Goal: Check status: Check status

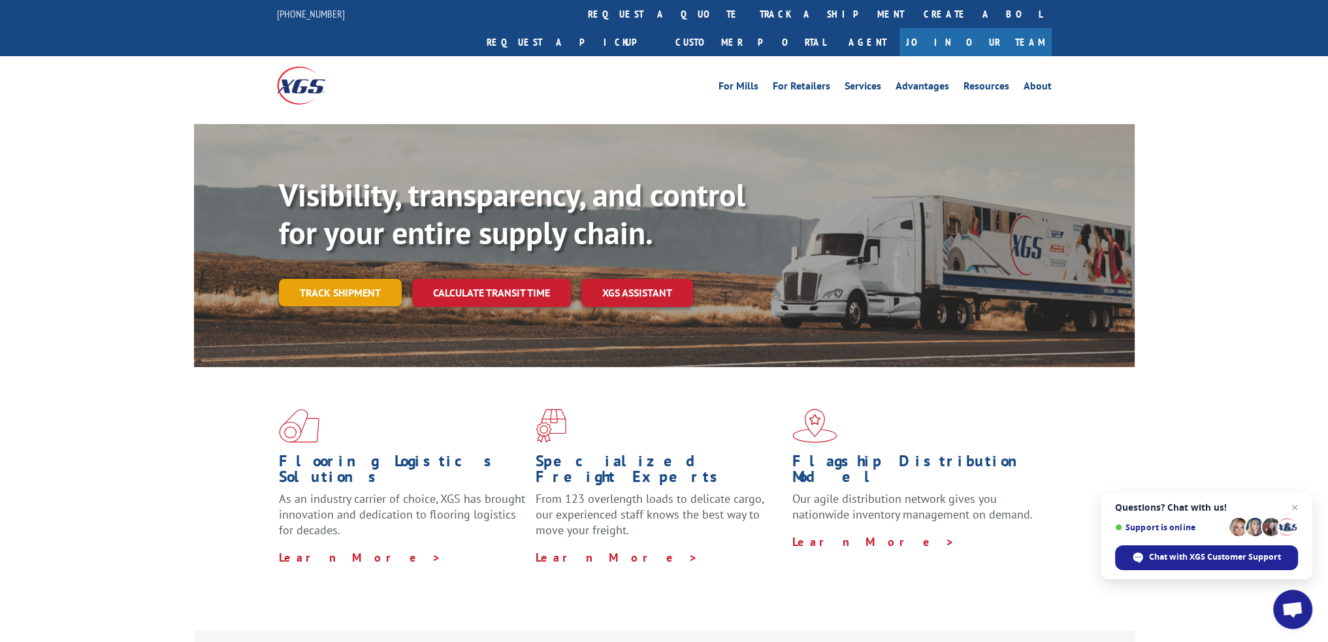
click at [359, 279] on link "Track shipment" at bounding box center [340, 292] width 123 height 27
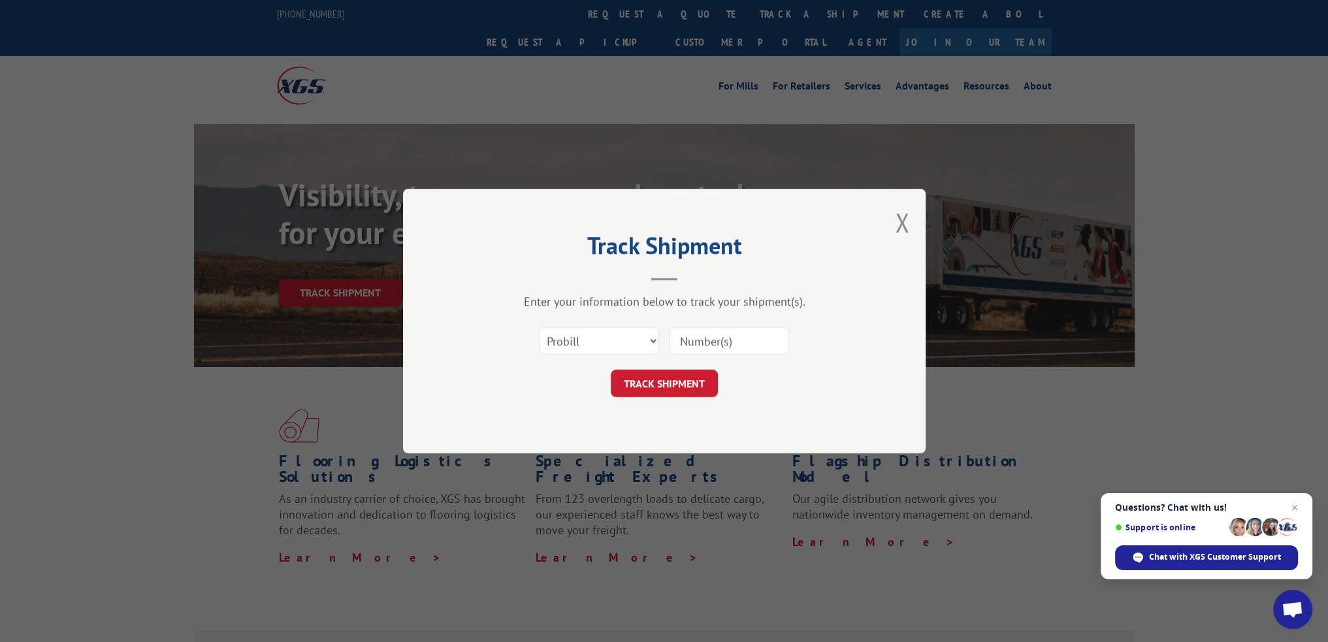
click at [705, 344] on input at bounding box center [729, 340] width 120 height 27
paste input "17258883"
type input "17258883"
click at [678, 395] on button "TRACK SHIPMENT" at bounding box center [664, 383] width 107 height 27
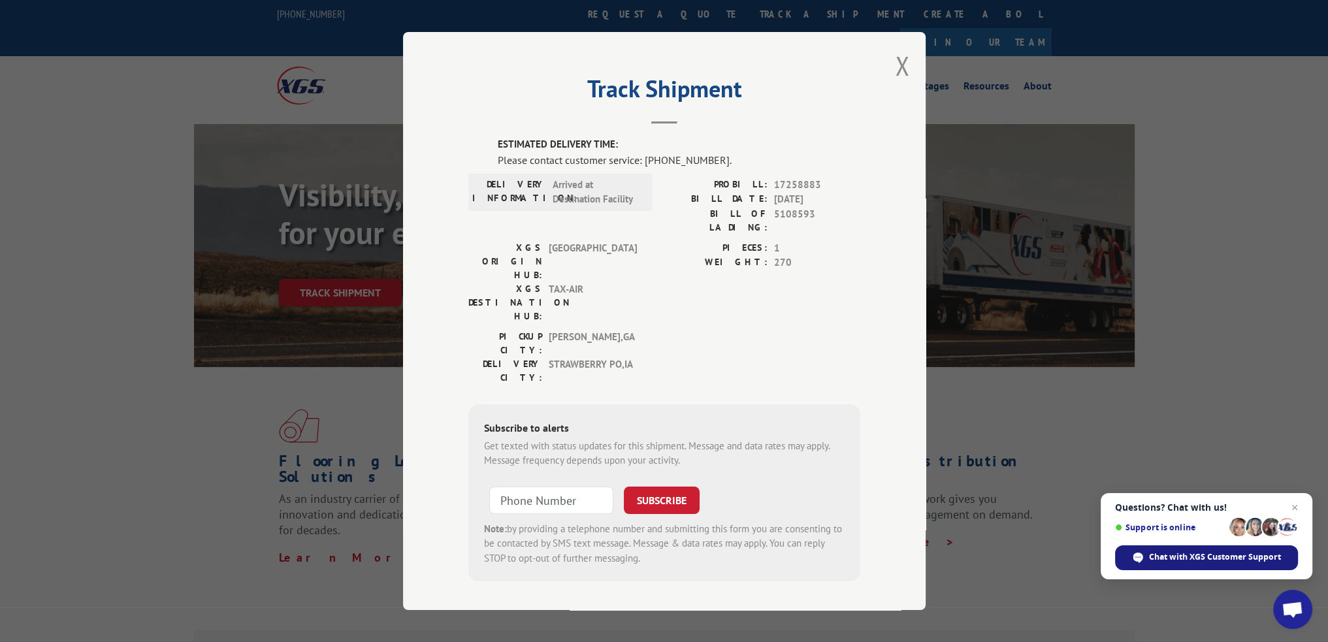
click at [1207, 565] on span "Chat with XGS Customer Support" at bounding box center [1206, 557] width 183 height 25
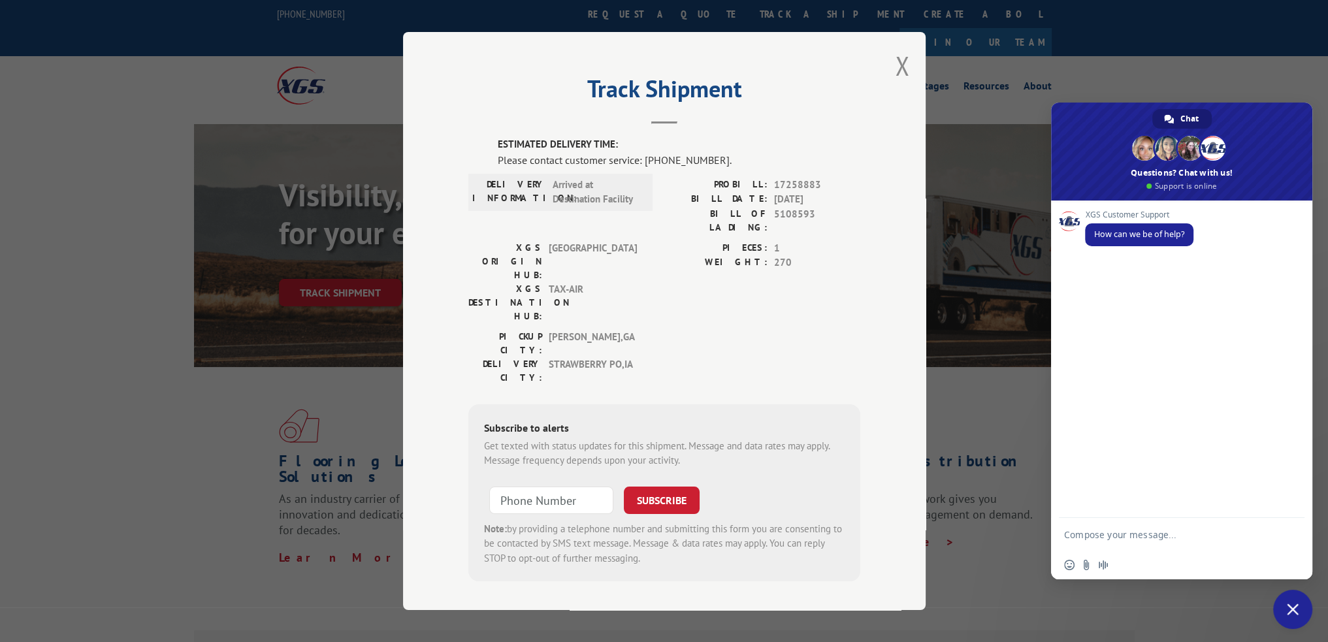
click at [1135, 538] on textarea "Compose your message..." at bounding box center [1168, 534] width 209 height 33
type textarea "Help finding my shipment"
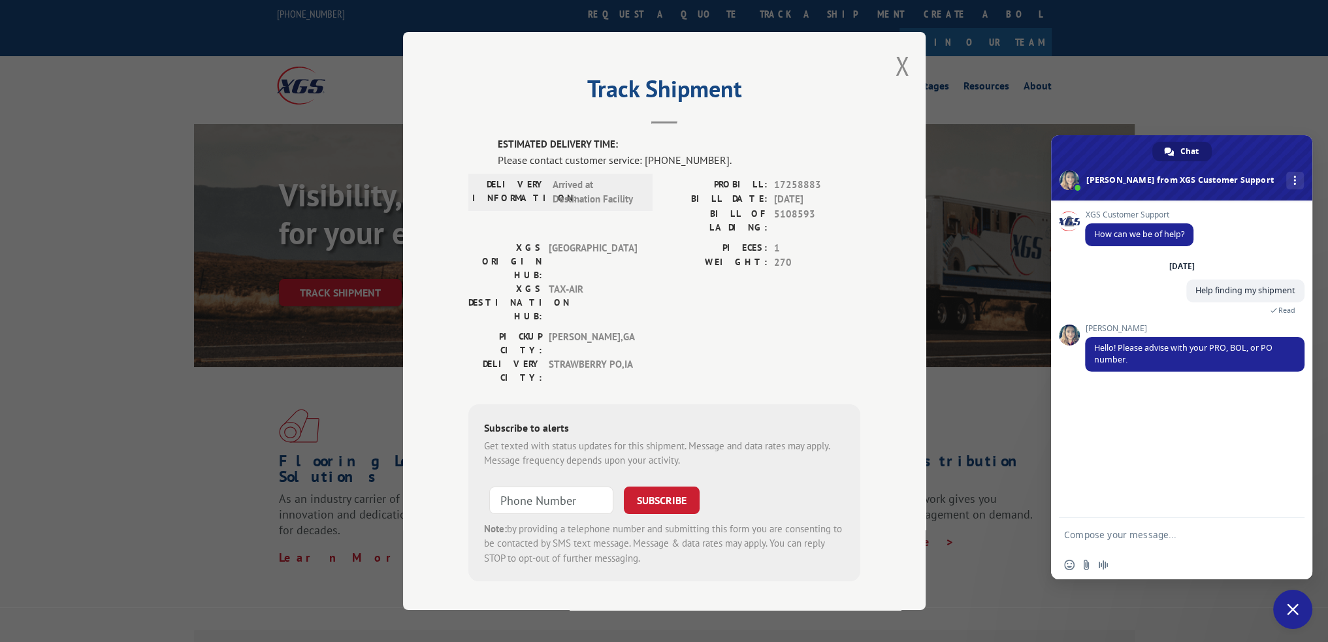
click at [1142, 536] on textarea "Compose your message..." at bounding box center [1168, 534] width 209 height 33
paste textarea "17258883"
type textarea "17258883"
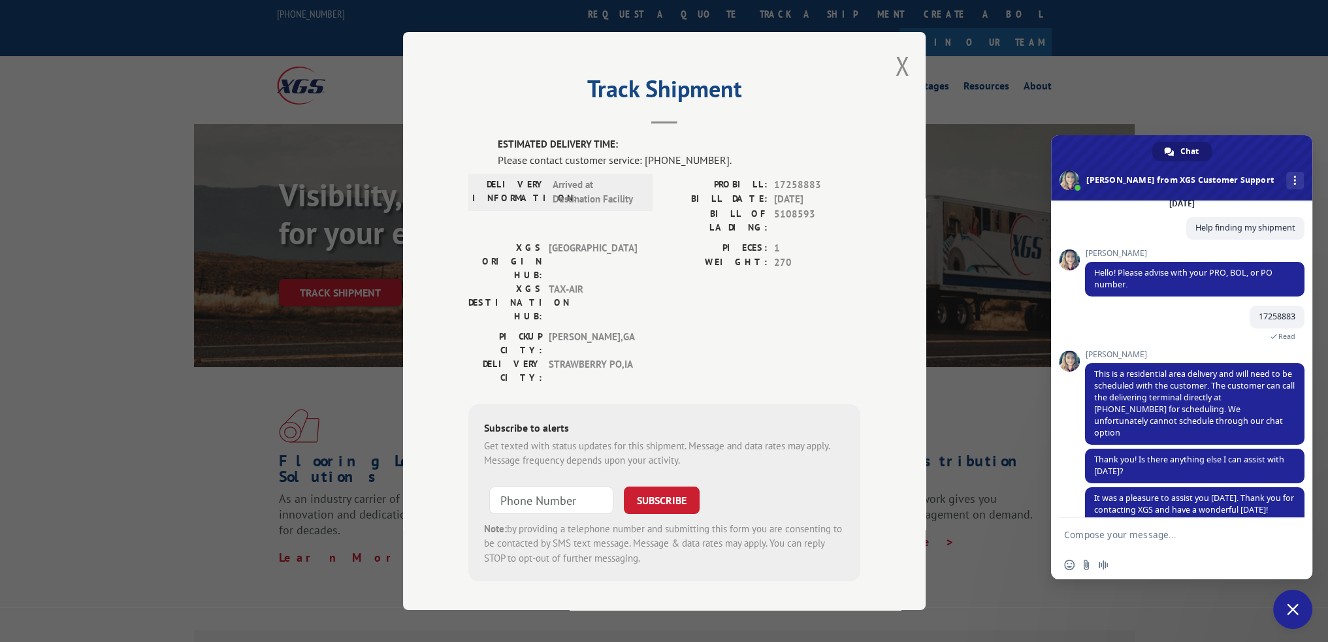
scroll to position [112, 0]
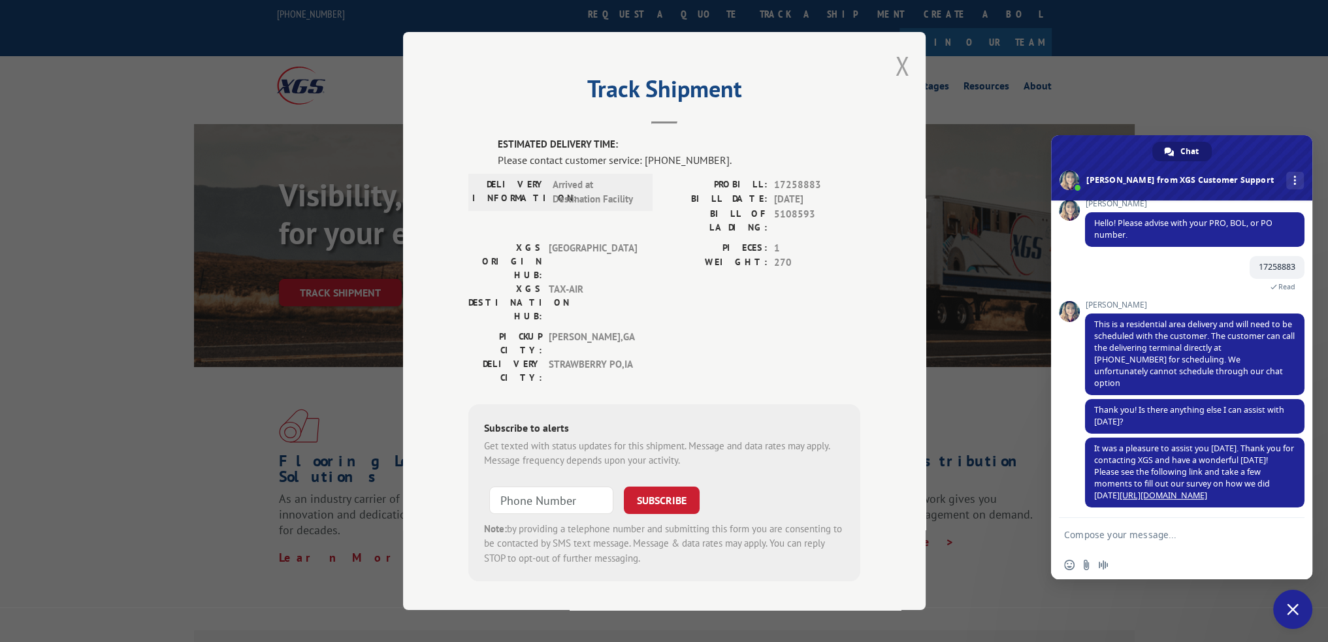
click at [906, 75] on button "Close modal" at bounding box center [902, 65] width 14 height 35
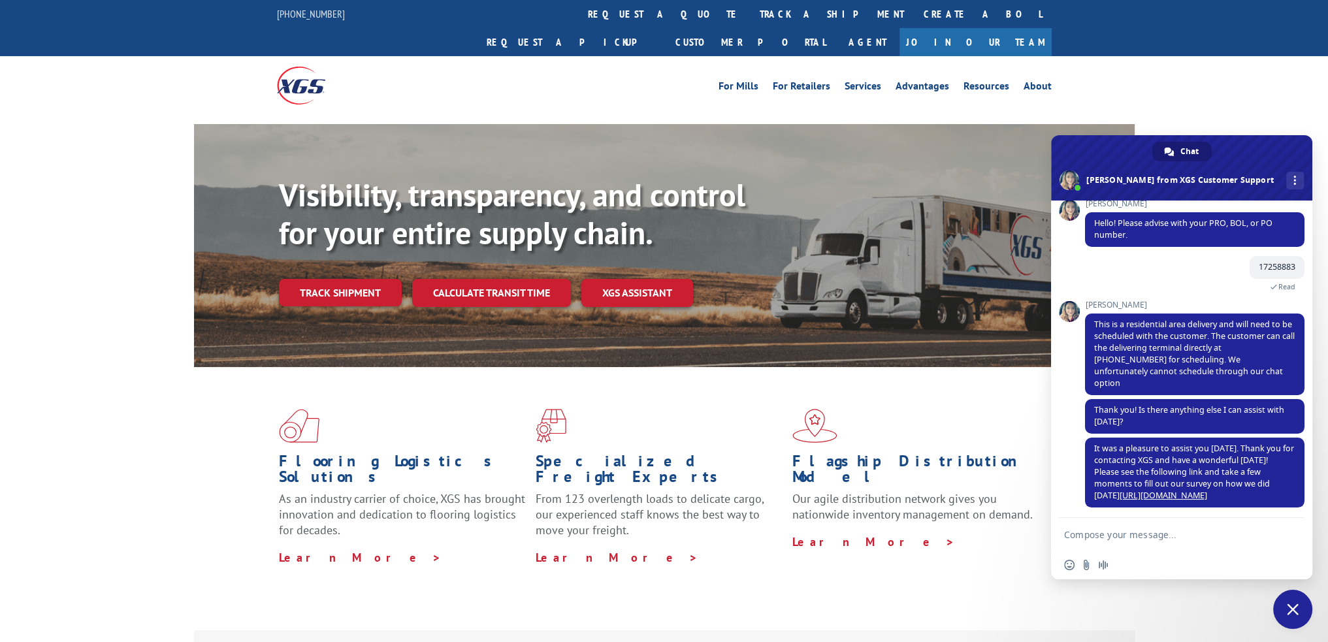
click at [1297, 611] on span "Close chat" at bounding box center [1293, 610] width 12 height 12
